Goal: Check status: Check status

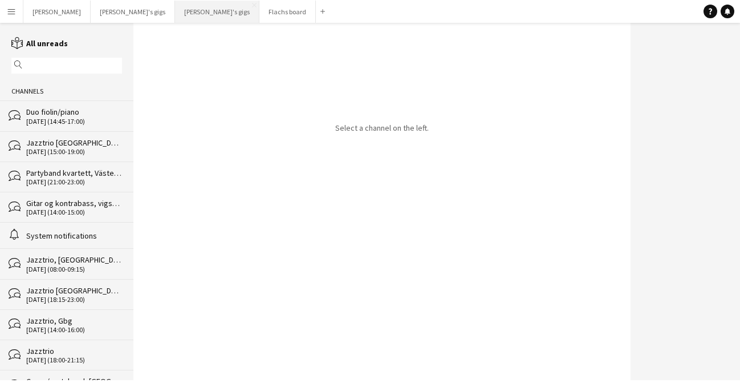
click at [175, 14] on button "[PERSON_NAME]'s gigs Close" at bounding box center [217, 12] width 84 height 22
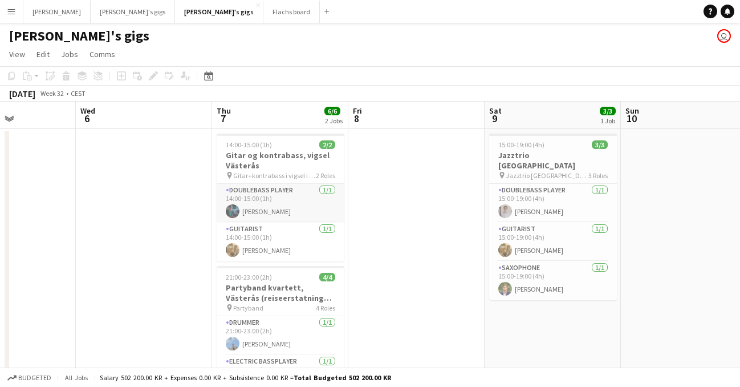
drag, startPoint x: 288, startPoint y: 234, endPoint x: 287, endPoint y: 218, distance: 16.0
click at [288, 234] on app-card-role "Guitarist [DATE] 14:00-15:00 (1h) [PERSON_NAME]" at bounding box center [281, 241] width 128 height 39
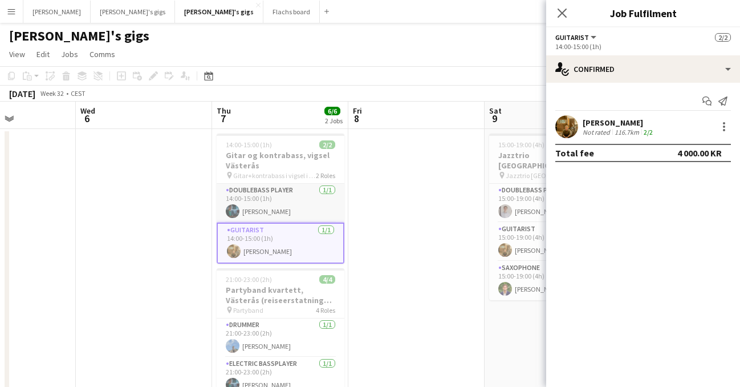
click at [287, 199] on app-card-role "Doublebass Player [DATE] 14:00-15:00 (1h) [PERSON_NAME]" at bounding box center [281, 203] width 128 height 39
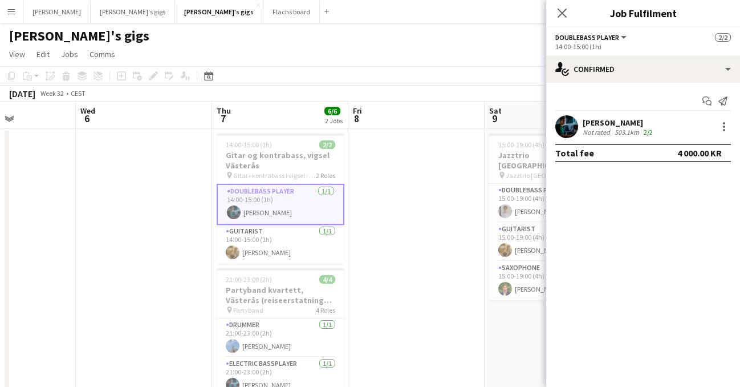
scroll to position [37, 0]
click at [560, 13] on icon "Close pop-in" at bounding box center [562, 12] width 11 height 11
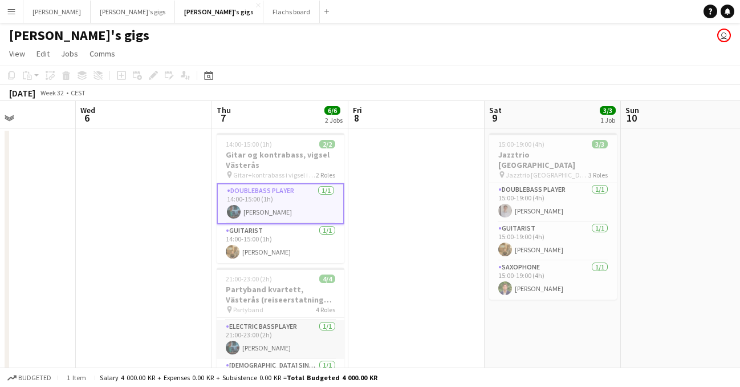
scroll to position [90, 0]
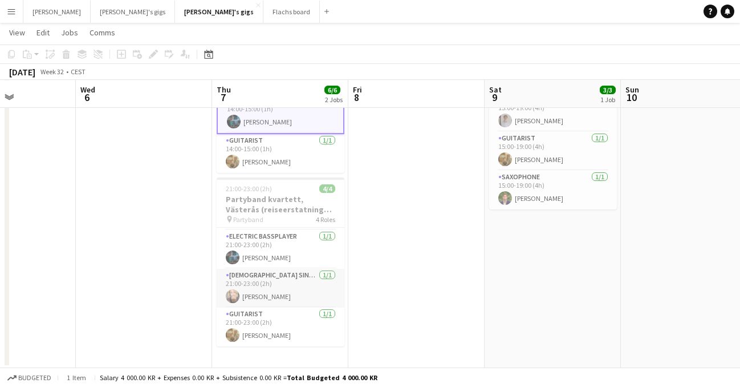
drag, startPoint x: 275, startPoint y: 324, endPoint x: 275, endPoint y: 303, distance: 21.1
click at [275, 323] on app-card-role "Guitarist [DATE] 21:00-23:00 (2h) [PERSON_NAME]" at bounding box center [281, 326] width 128 height 39
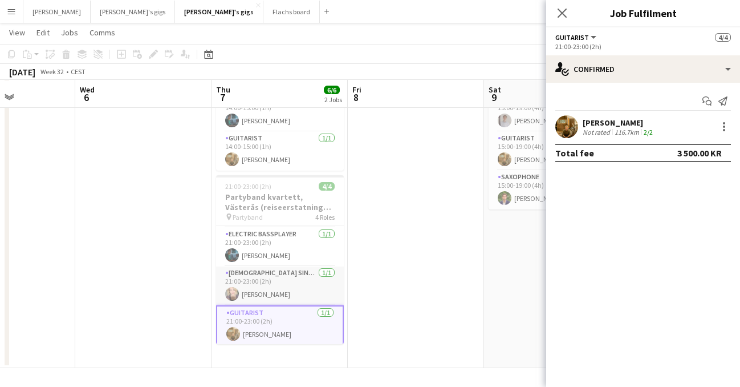
click at [276, 287] on app-card-role "[DEMOGRAPHIC_DATA] Singer [DATE] 21:00-23:00 (2h) [PERSON_NAME]" at bounding box center [280, 285] width 128 height 39
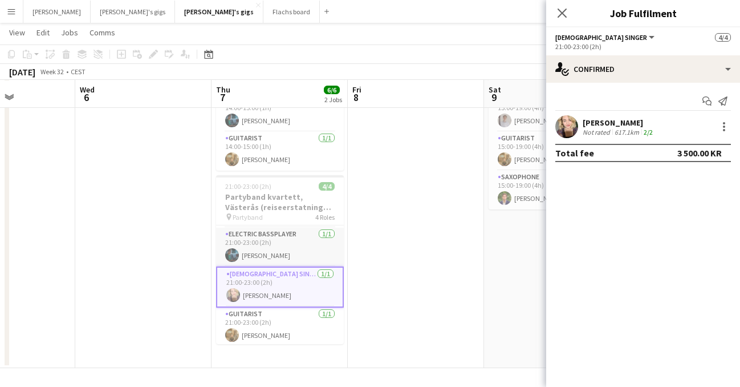
click at [274, 256] on app-card-role "Electric Bassplayer [DATE] 21:00-23:00 (2h) [PERSON_NAME]" at bounding box center [280, 247] width 128 height 39
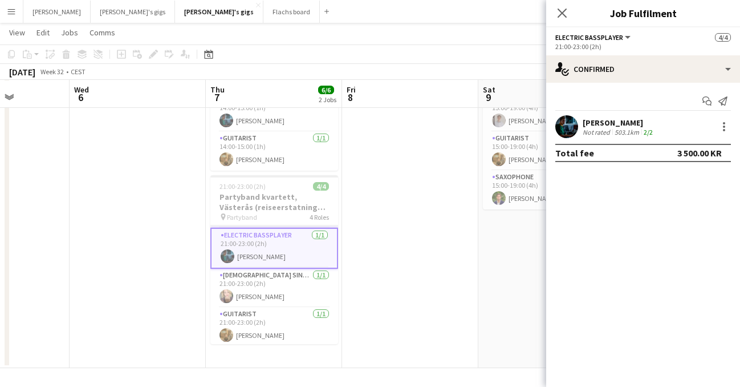
scroll to position [0, 0]
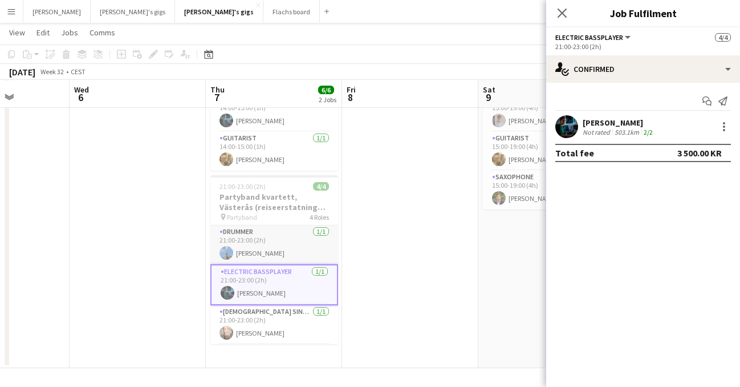
click at [275, 243] on app-card-role "Drummer [DATE] 21:00-23:00 (2h) [PERSON_NAME]" at bounding box center [274, 244] width 128 height 39
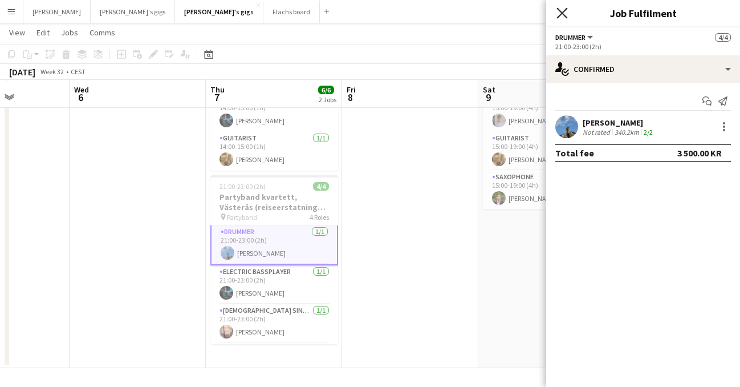
click at [557, 16] on icon "Close pop-in" at bounding box center [562, 12] width 11 height 11
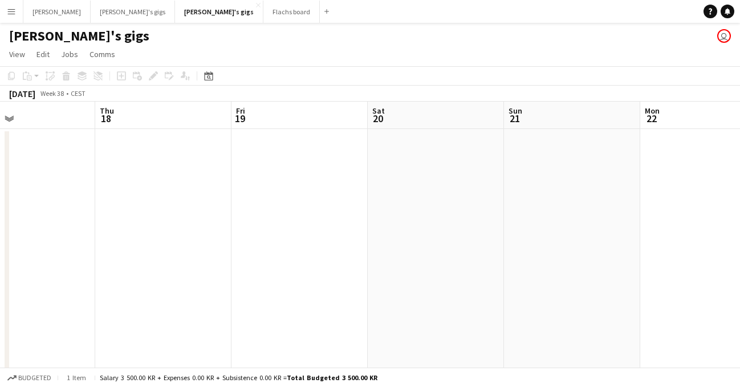
scroll to position [0, 312]
